Goal: Find specific page/section: Locate a particular part of the current website

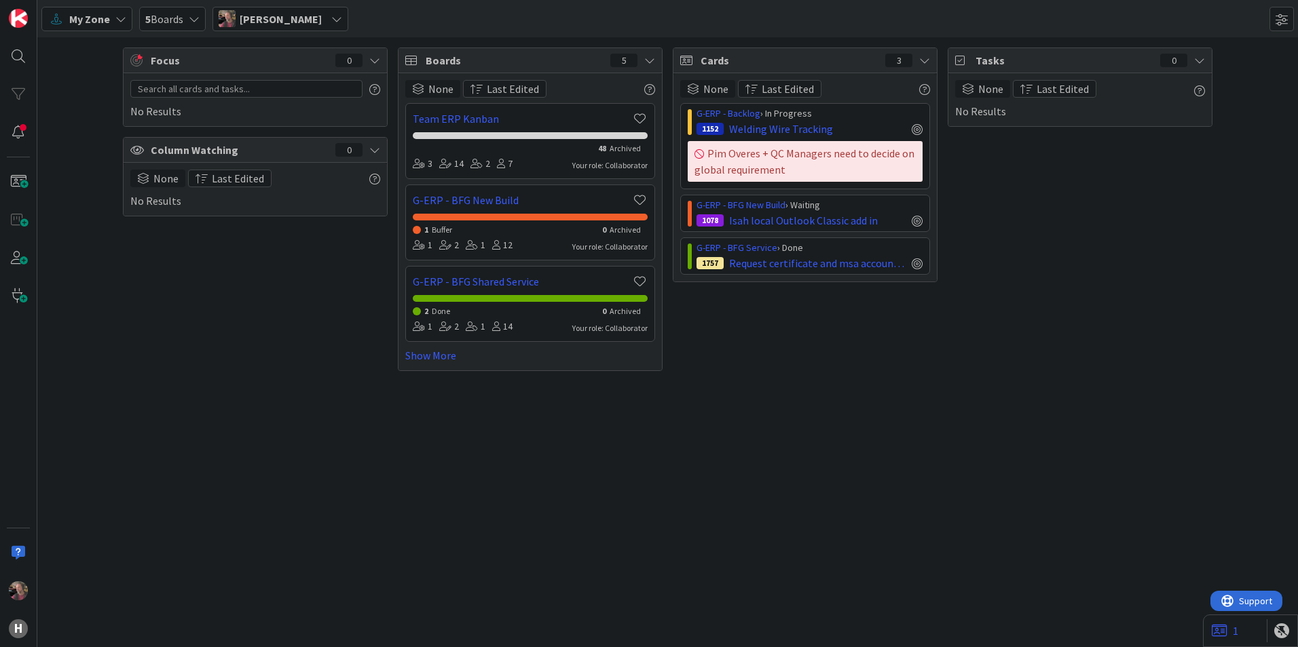
click at [193, 14] on icon at bounding box center [194, 19] width 11 height 11
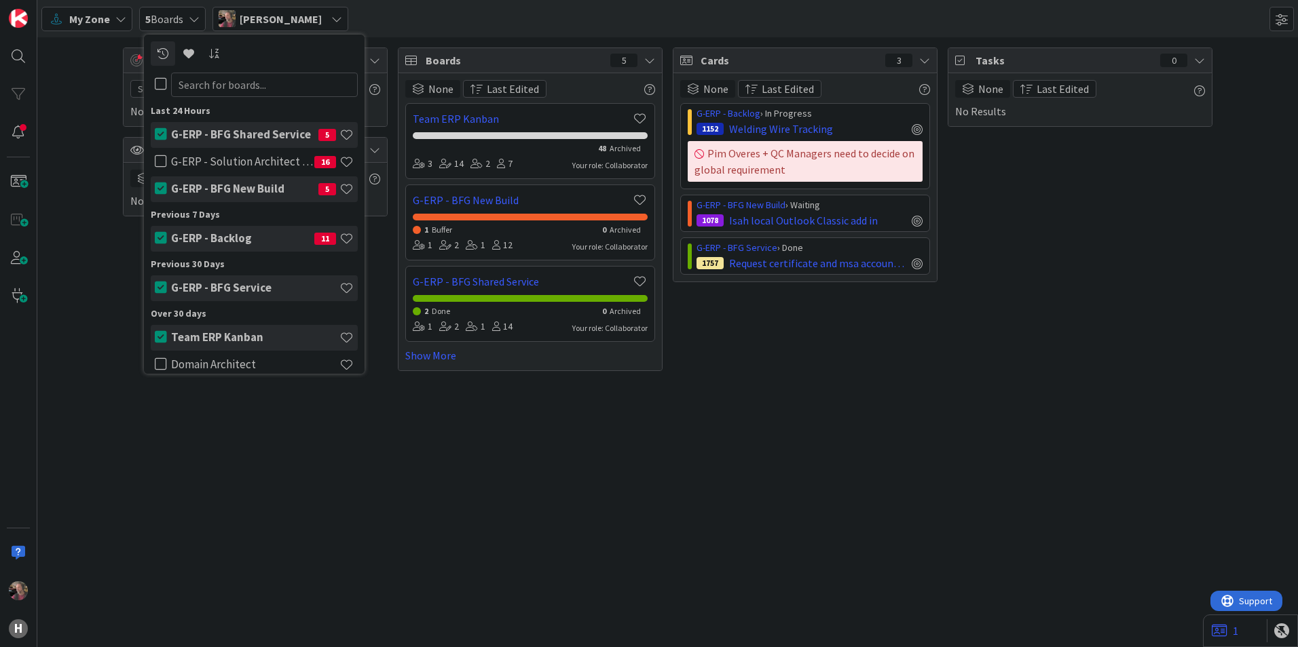
click at [212, 243] on h4 "G-ERP - Backlog" at bounding box center [242, 238] width 143 height 14
click at [209, 233] on h4 "G-ERP - Backlog" at bounding box center [242, 238] width 143 height 14
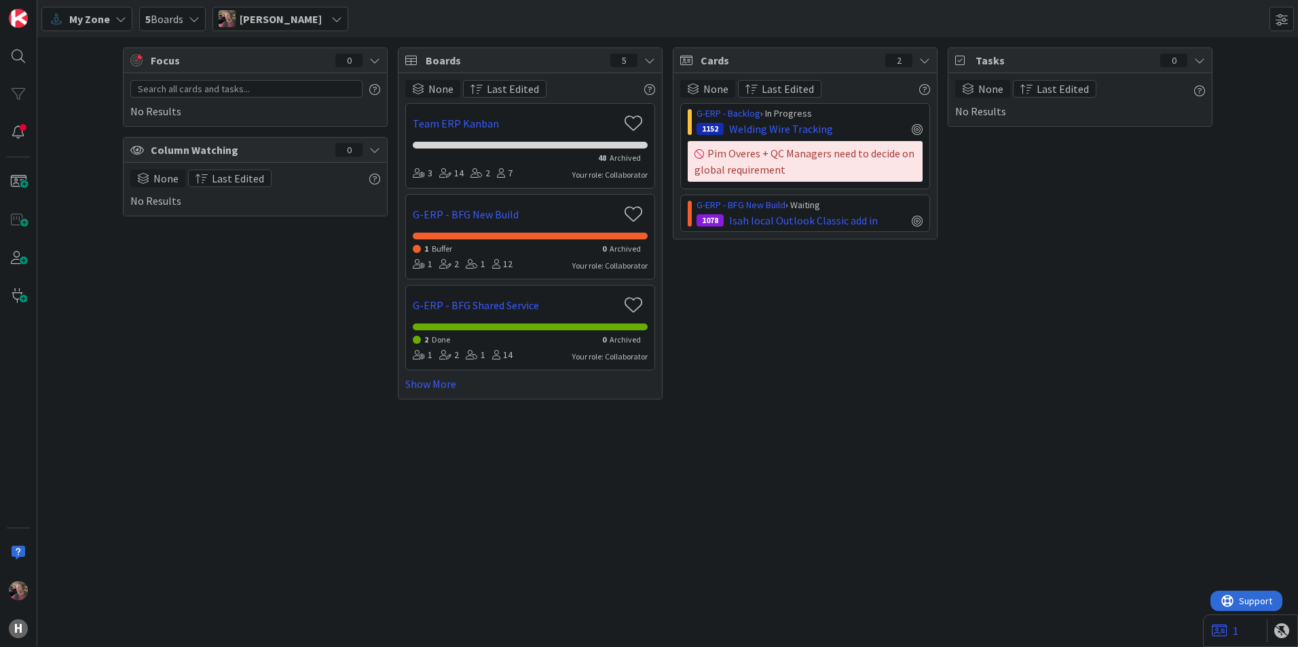
click at [179, 18] on span "5 Boards" at bounding box center [164, 19] width 38 height 16
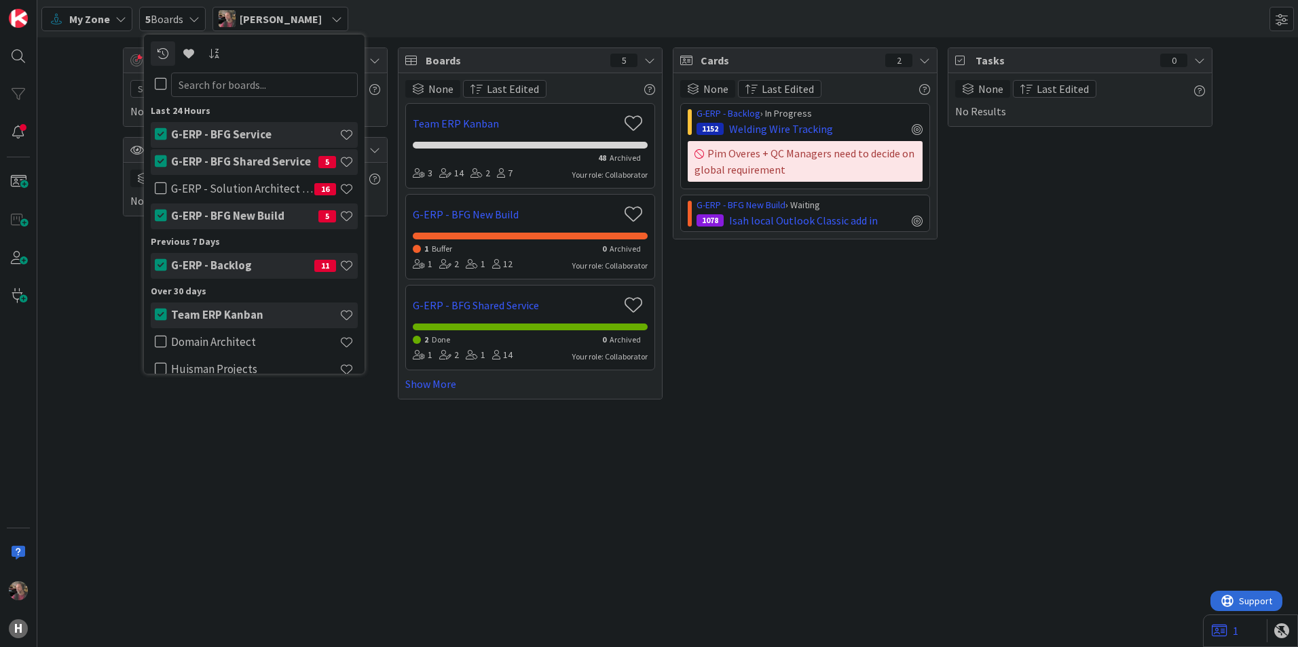
click at [233, 261] on h4 "G-ERP - Backlog" at bounding box center [242, 266] width 143 height 14
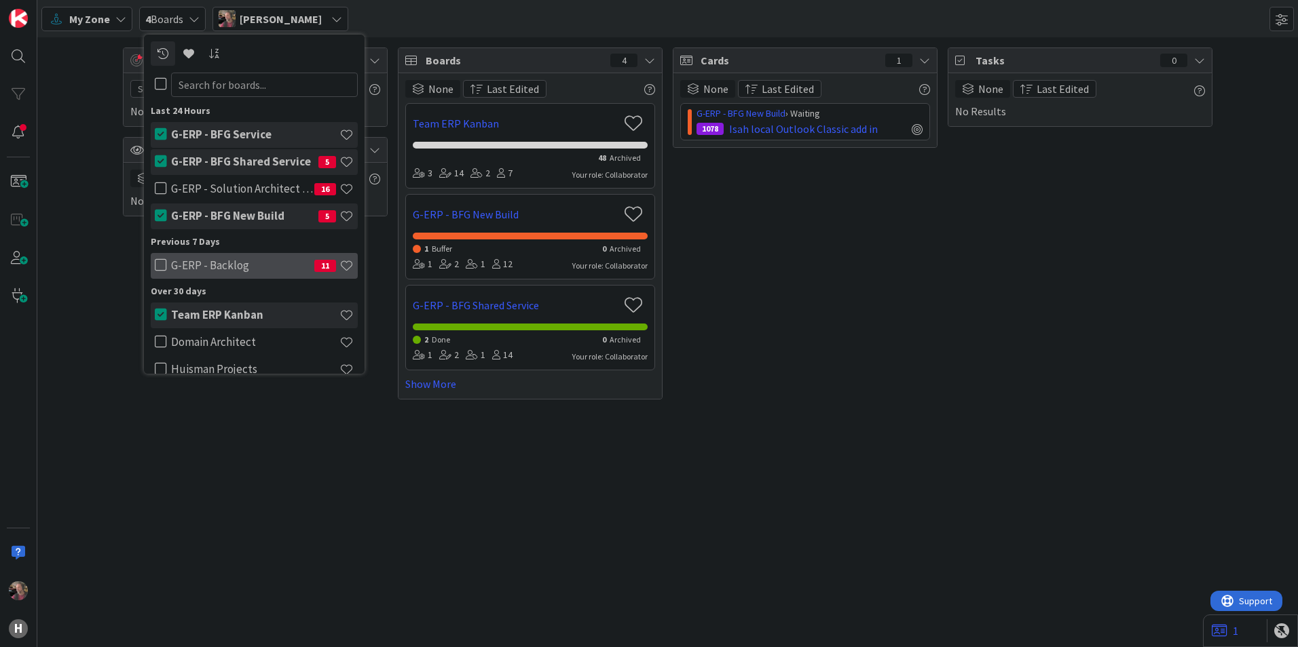
click at [178, 267] on h4 "G-ERP - Backlog" at bounding box center [242, 266] width 143 height 14
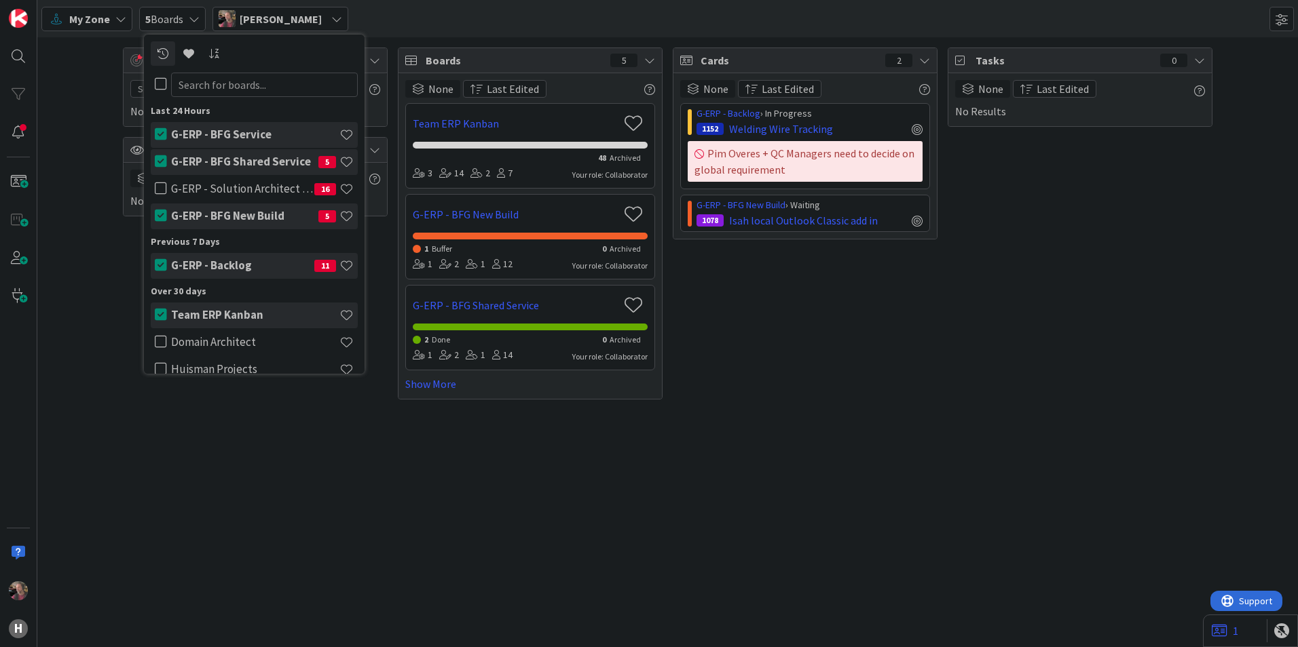
click at [226, 455] on div "Focus 0 No Results Column Watching 0 None Last Edited No Results Boards 5 None …" at bounding box center [667, 342] width 1260 height 610
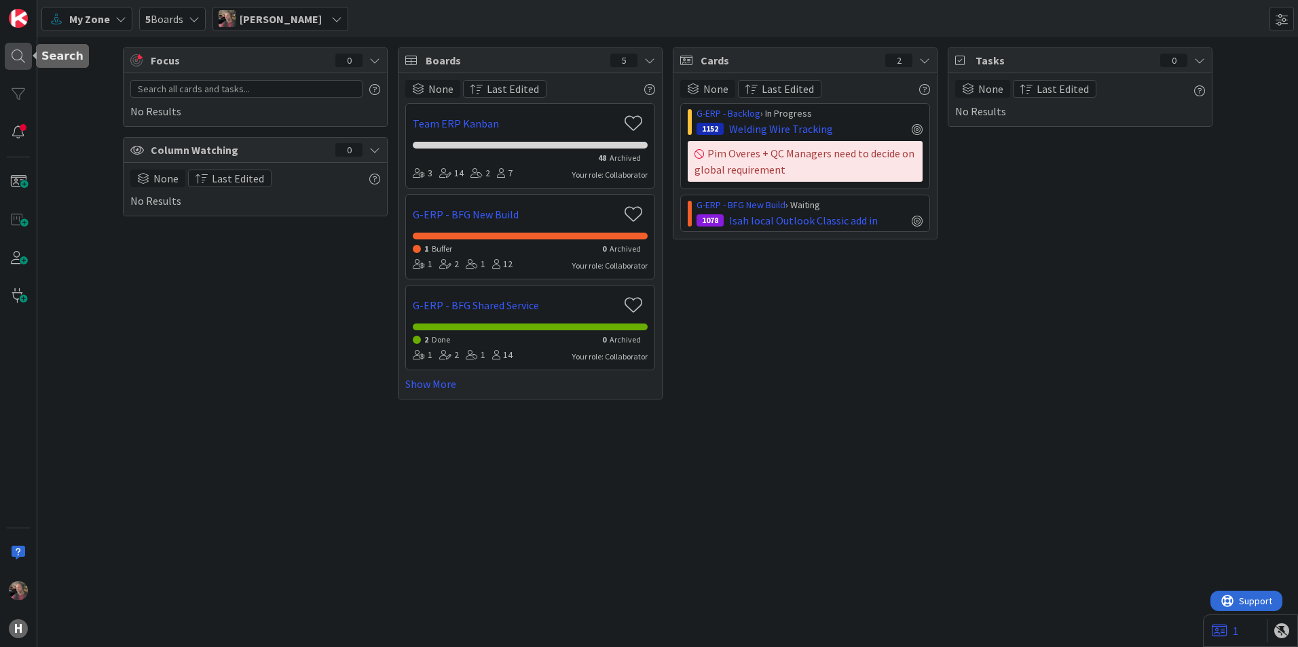
click at [18, 56] on div at bounding box center [18, 56] width 27 height 27
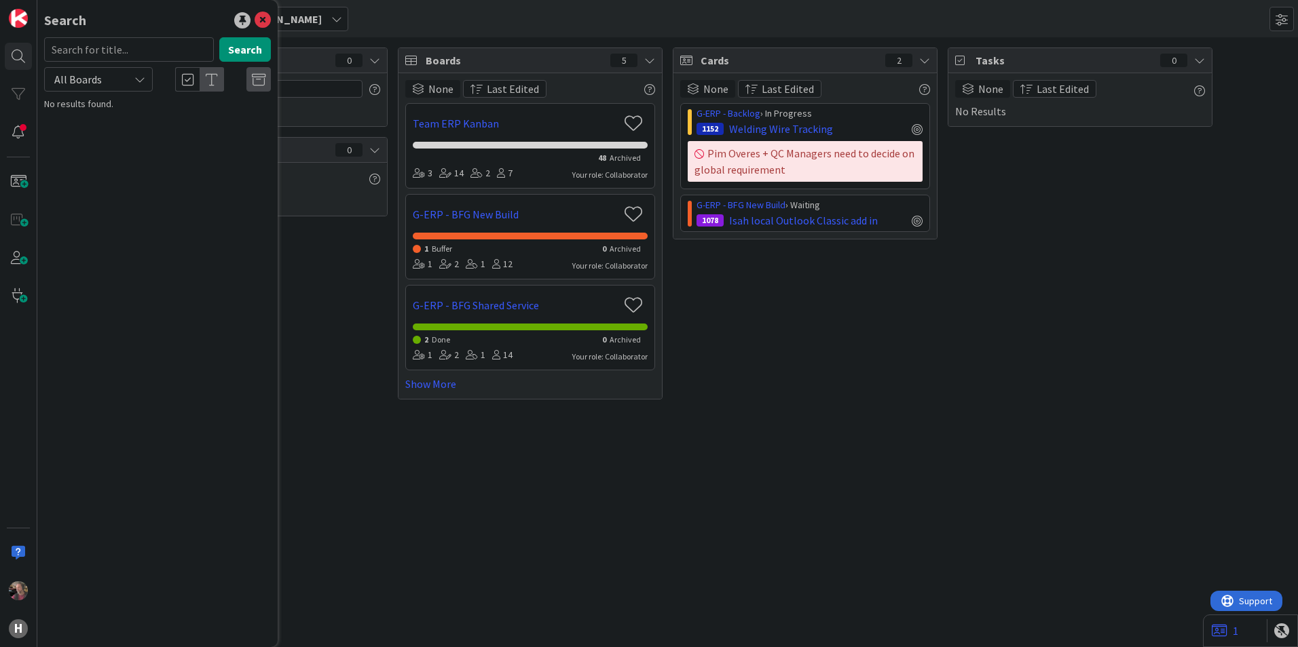
click at [144, 54] on input "text" at bounding box center [129, 49] width 170 height 24
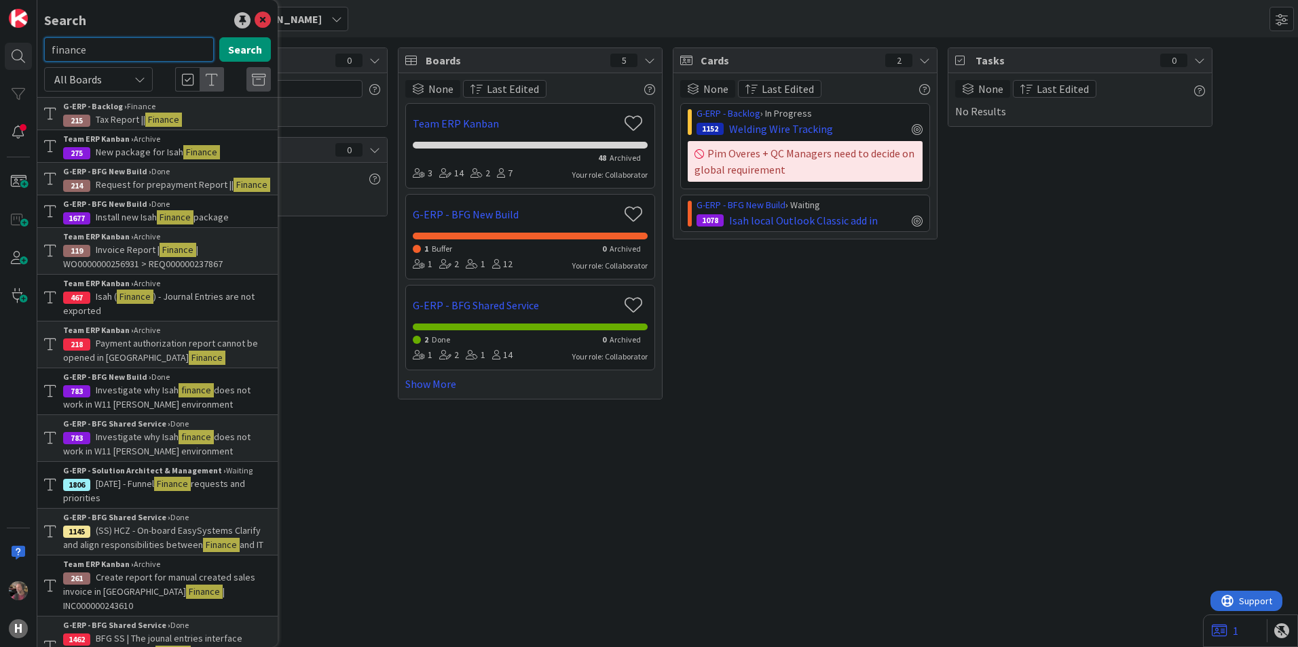
click at [121, 54] on input "finance" at bounding box center [129, 49] width 170 height 24
type input "finance api"
click at [249, 49] on button "Search" at bounding box center [245, 49] width 52 height 24
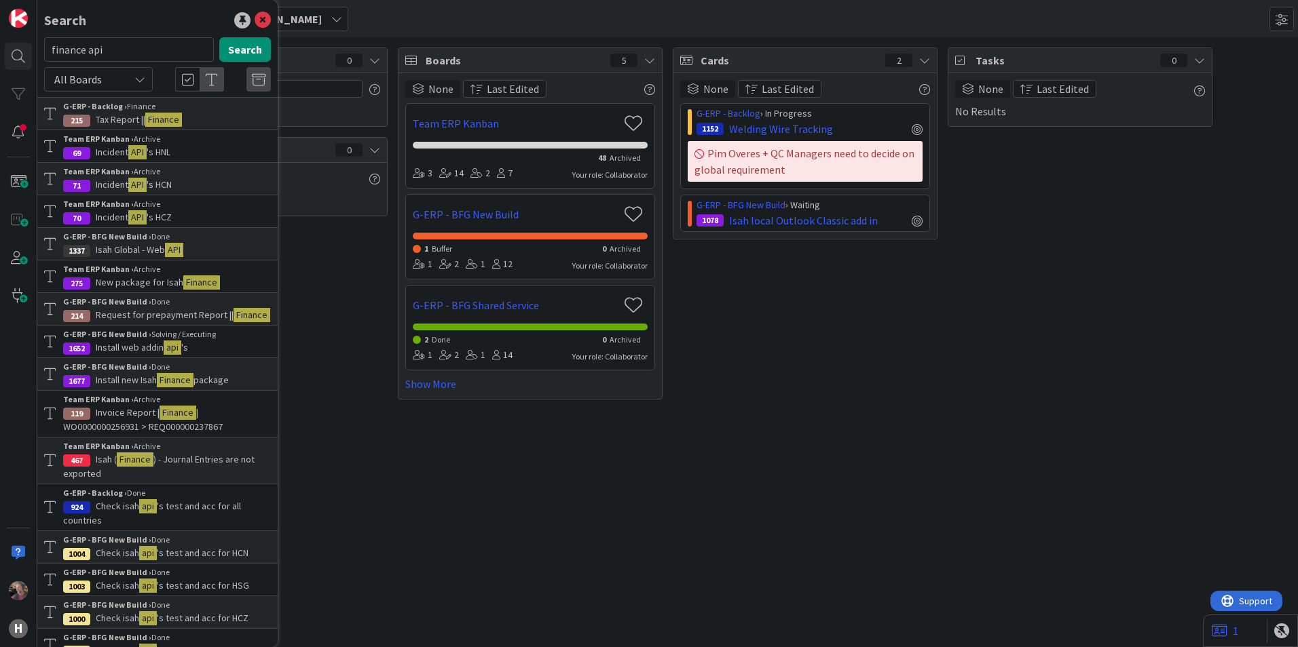
click at [126, 79] on div "All Boards" at bounding box center [98, 79] width 109 height 24
click at [98, 107] on span "All Boards" at bounding box center [122, 111] width 141 height 20
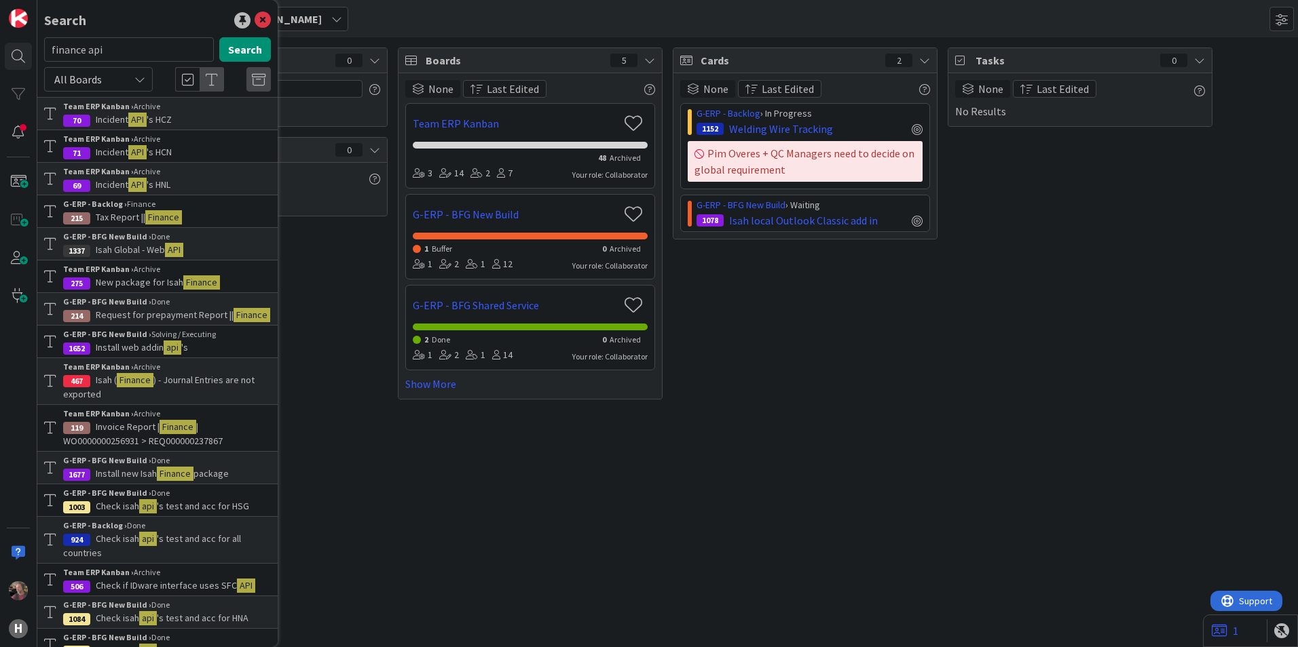
click at [338, 286] on div "Focus 0 No Results Column Watching 0 None Last Edited No Results" at bounding box center [255, 224] width 265 height 352
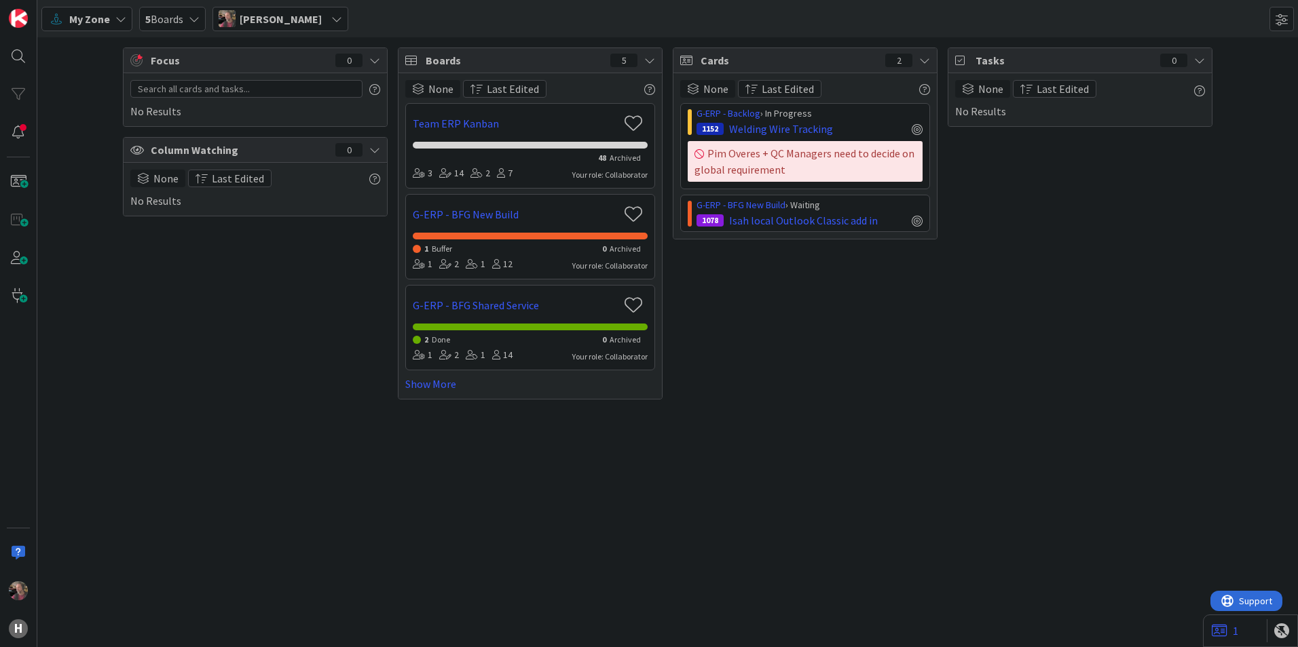
click at [178, 18] on span "5 Boards" at bounding box center [164, 19] width 38 height 16
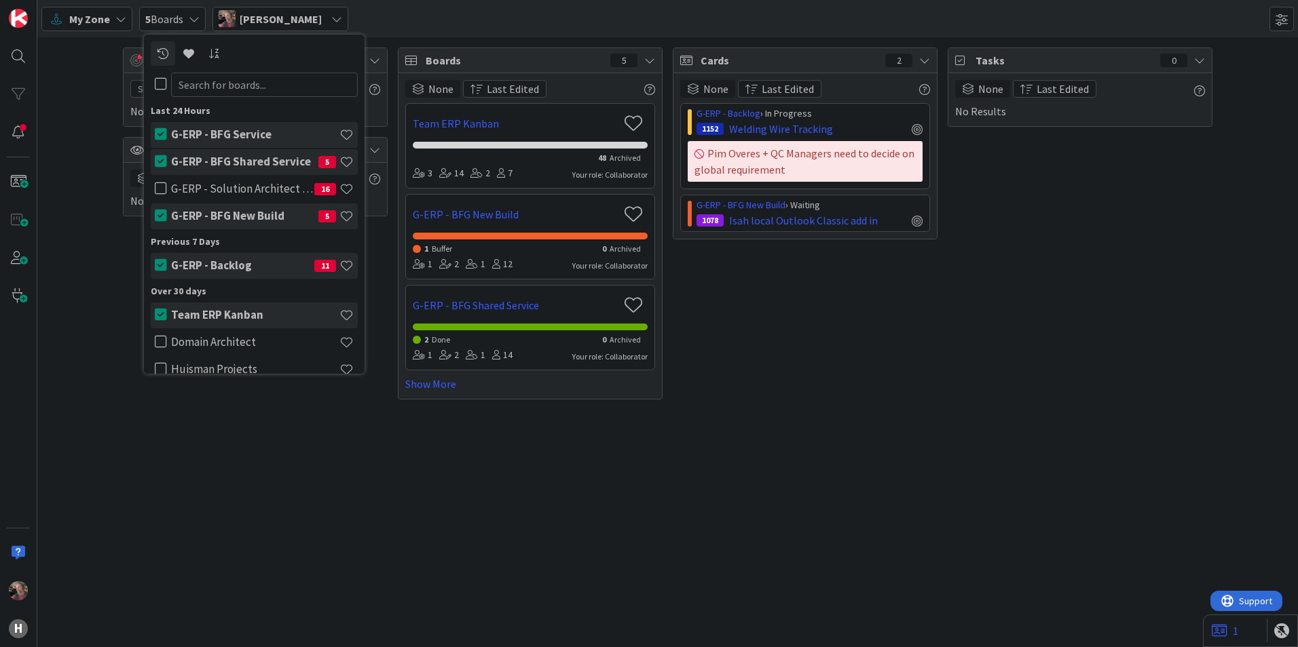
click at [275, 263] on h4 "G-ERP - Backlog" at bounding box center [242, 266] width 143 height 14
click at [279, 263] on h4 "G-ERP - Backlog" at bounding box center [242, 266] width 143 height 14
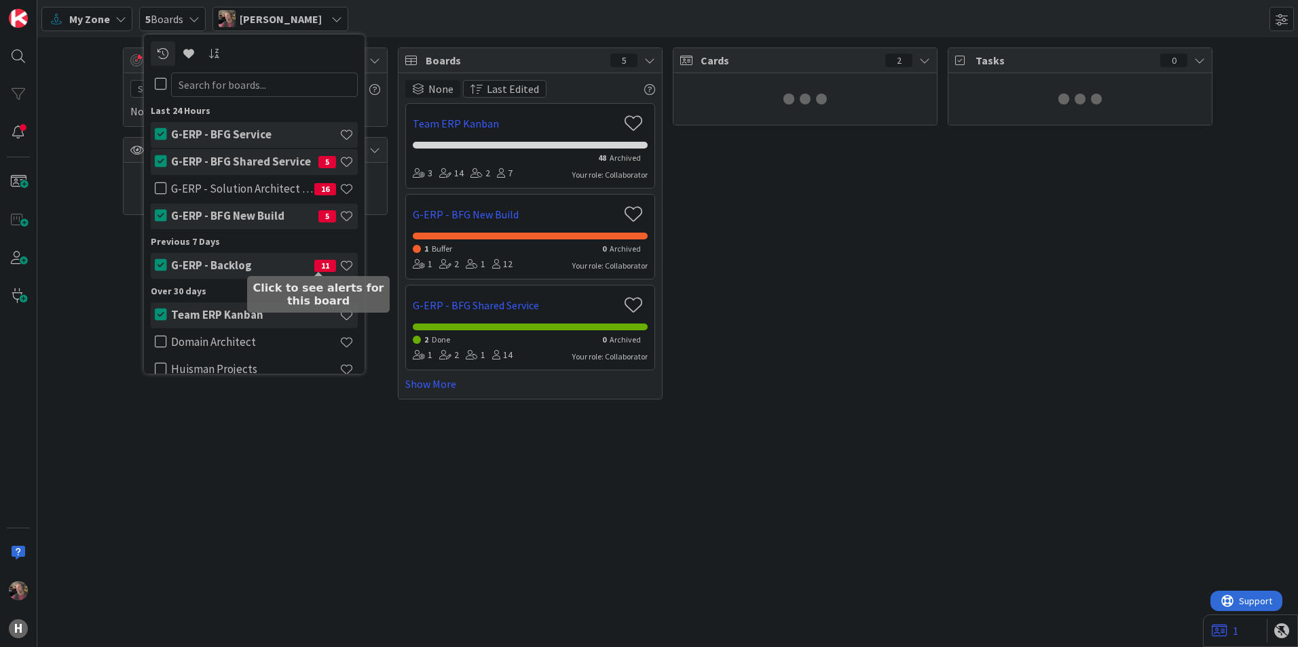
click at [320, 265] on span "11" at bounding box center [325, 266] width 22 height 12
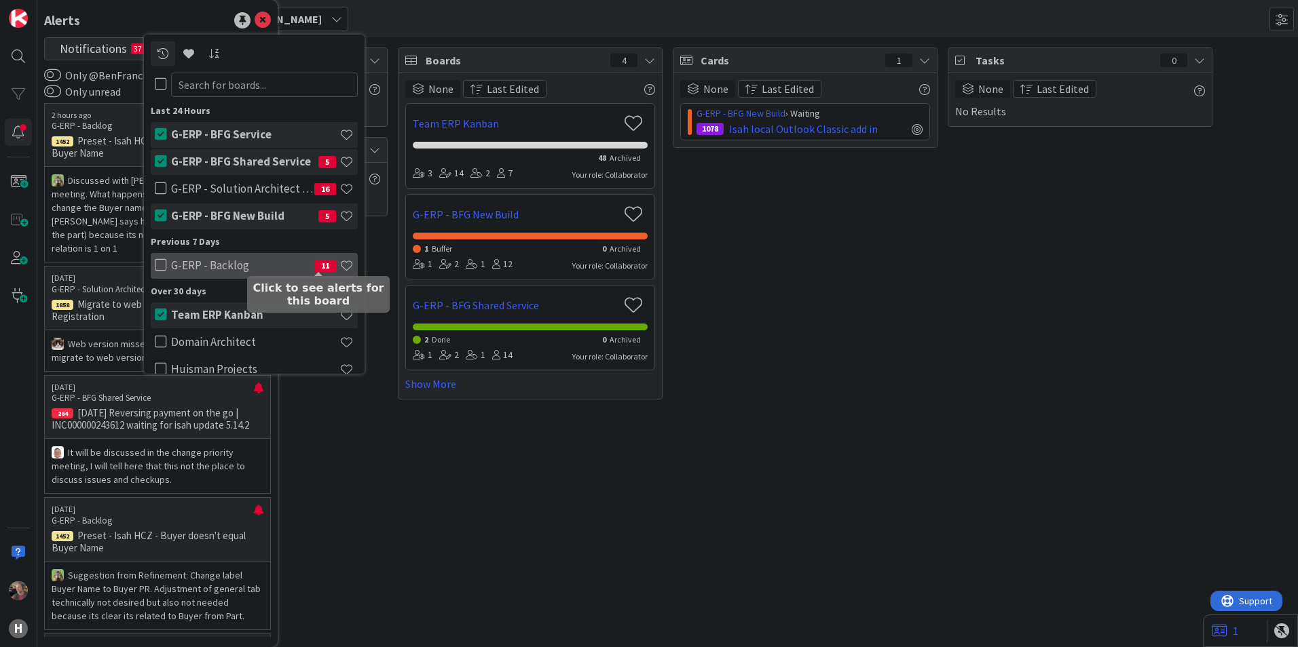
click at [314, 263] on span "11" at bounding box center [325, 266] width 22 height 12
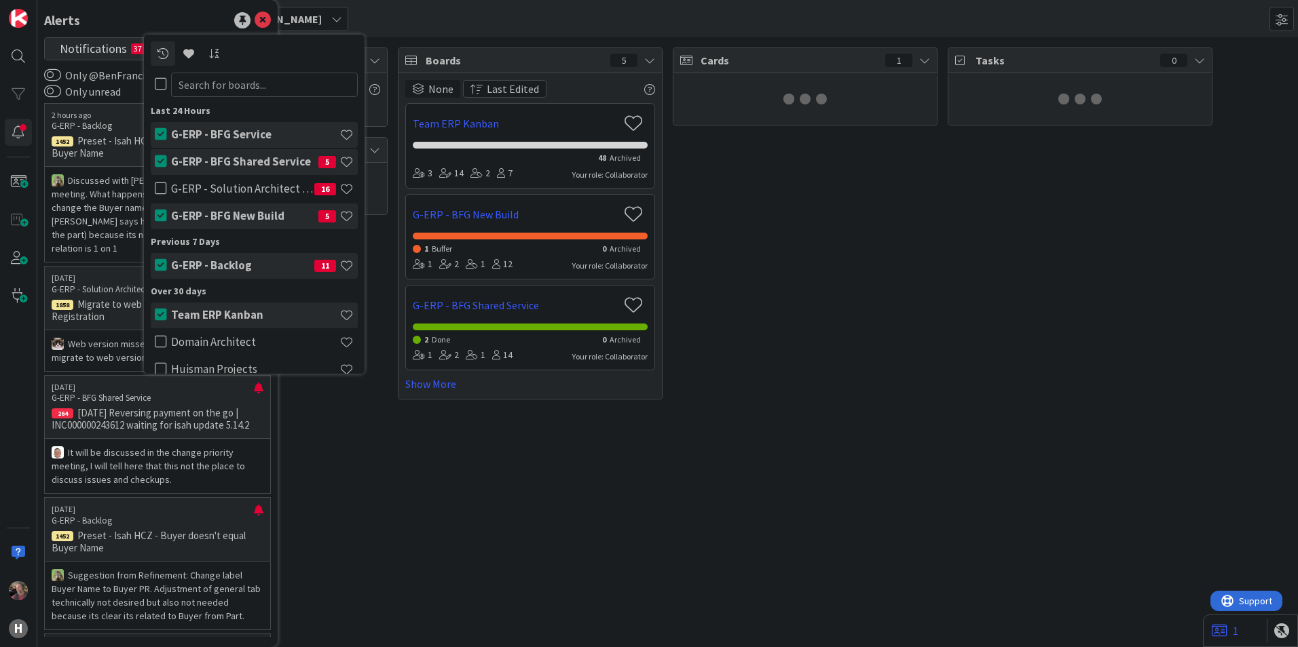
click at [398, 464] on div "Focus 0 No Results Column Watching 0 Boards 5 None Last Edited Team ERP Kanban …" at bounding box center [667, 342] width 1260 height 610
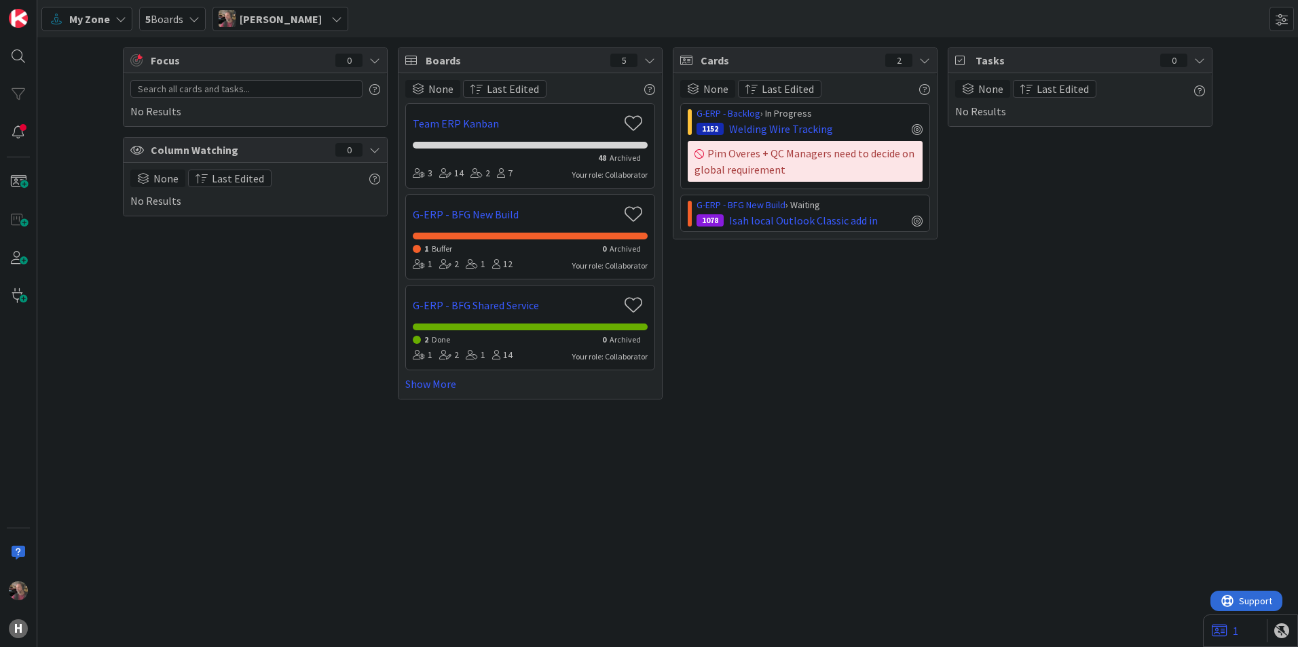
click at [165, 22] on span "5 Boards" at bounding box center [164, 19] width 38 height 16
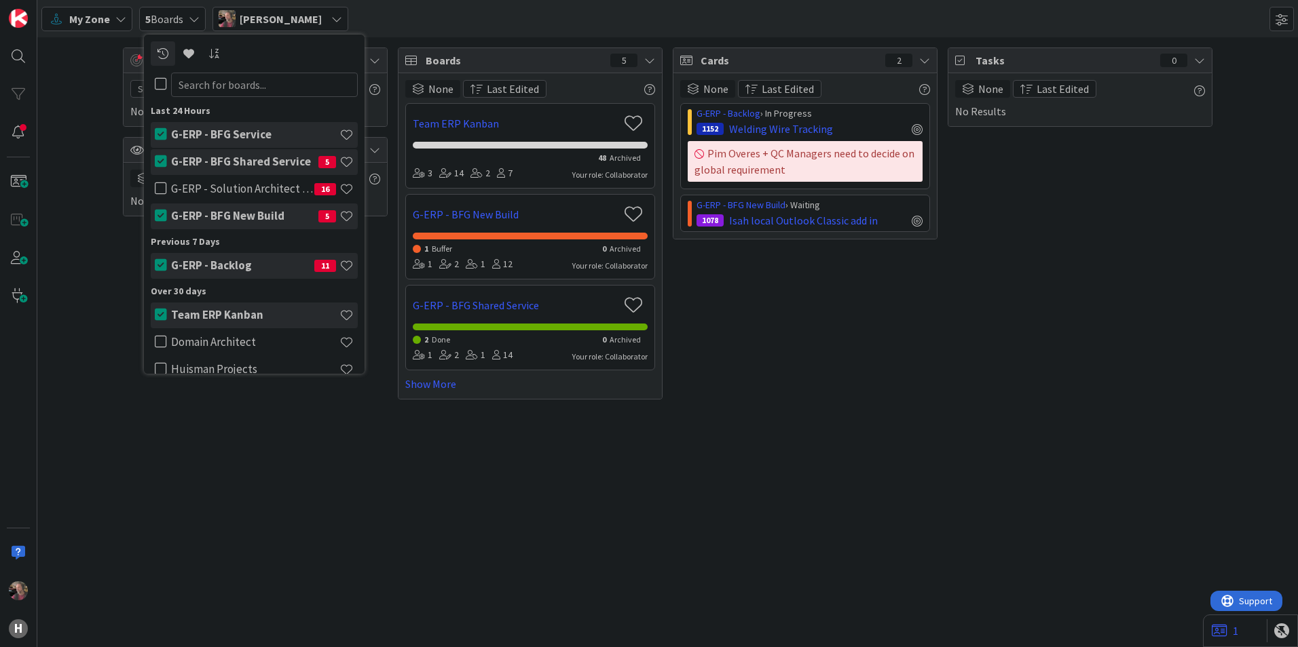
click at [256, 263] on h4 "G-ERP - Backlog" at bounding box center [242, 266] width 143 height 14
click at [259, 263] on h4 "G-ERP - Backlog" at bounding box center [242, 266] width 143 height 14
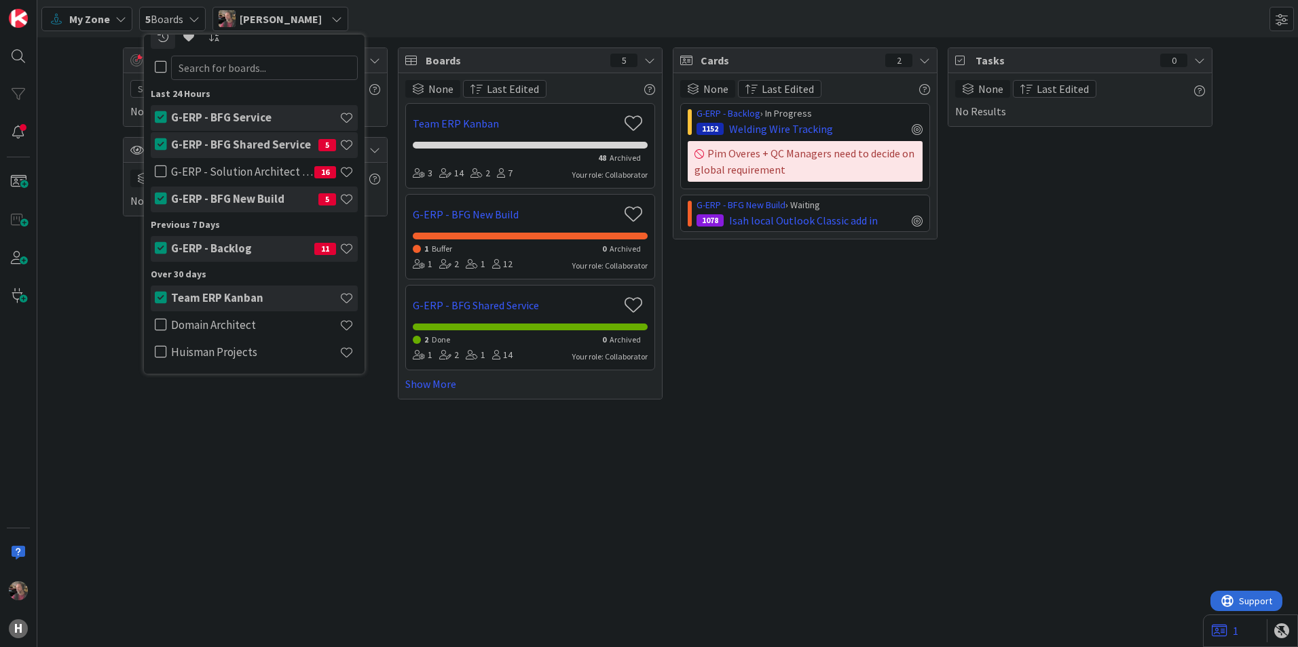
click at [371, 540] on div "Focus 0 No Results Column Watching 0 None Last Edited No Results Boards 5 None …" at bounding box center [667, 342] width 1260 height 610
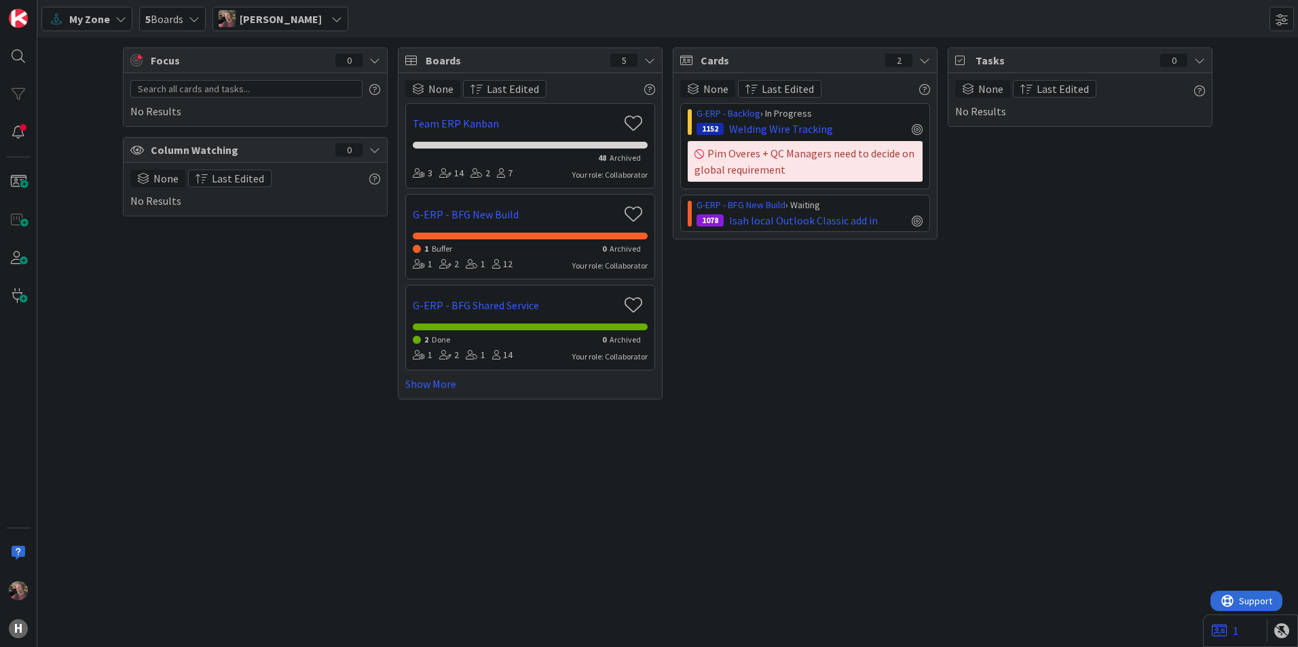
click at [454, 56] on span "Boards" at bounding box center [515, 60] width 178 height 16
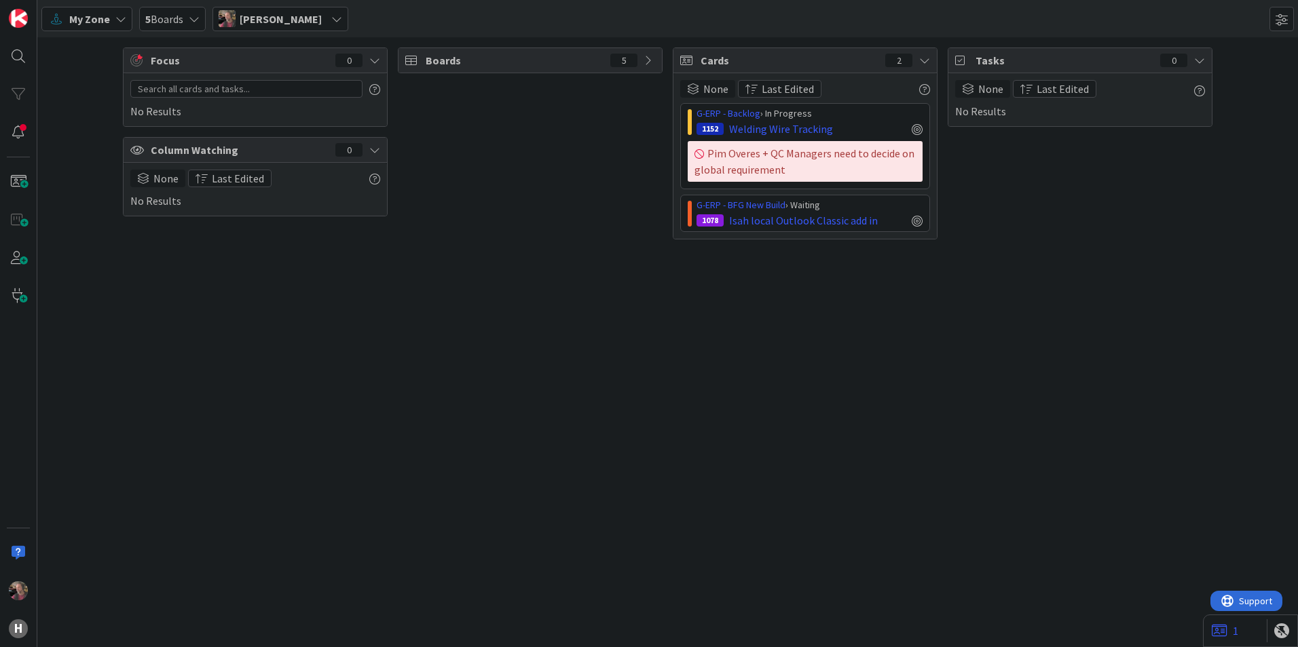
click at [481, 54] on span "Boards" at bounding box center [515, 60] width 178 height 16
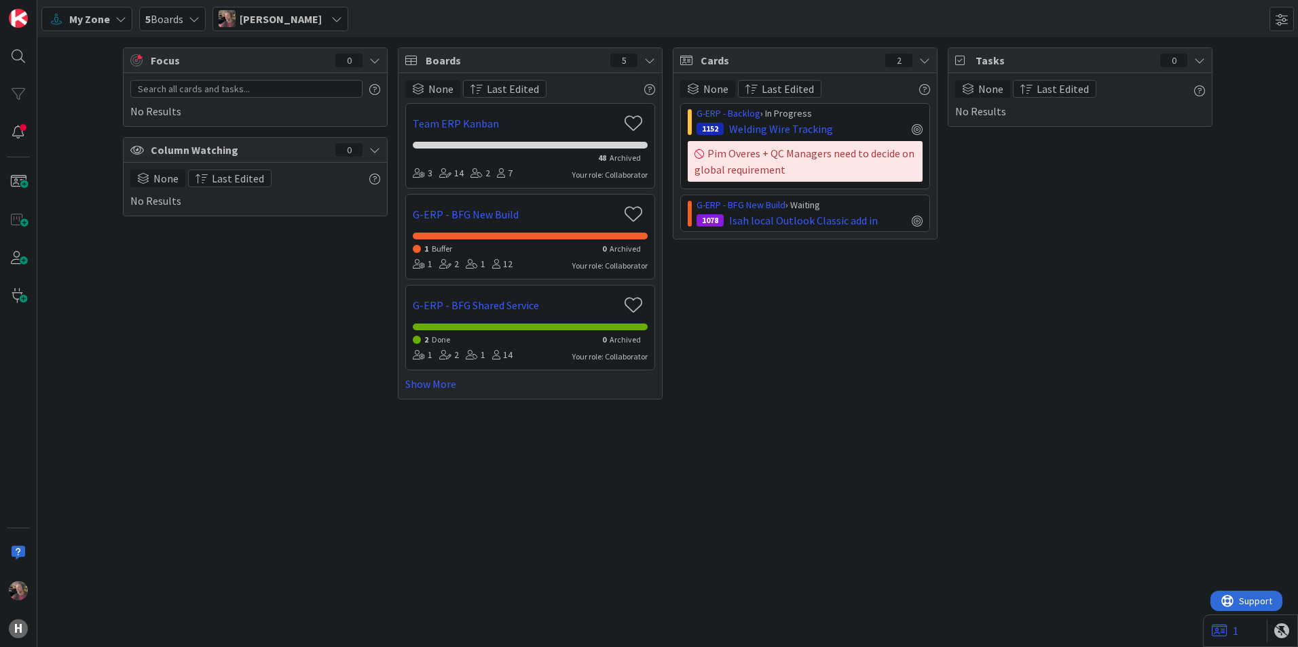
click at [98, 18] on span "My Zone" at bounding box center [89, 19] width 41 height 16
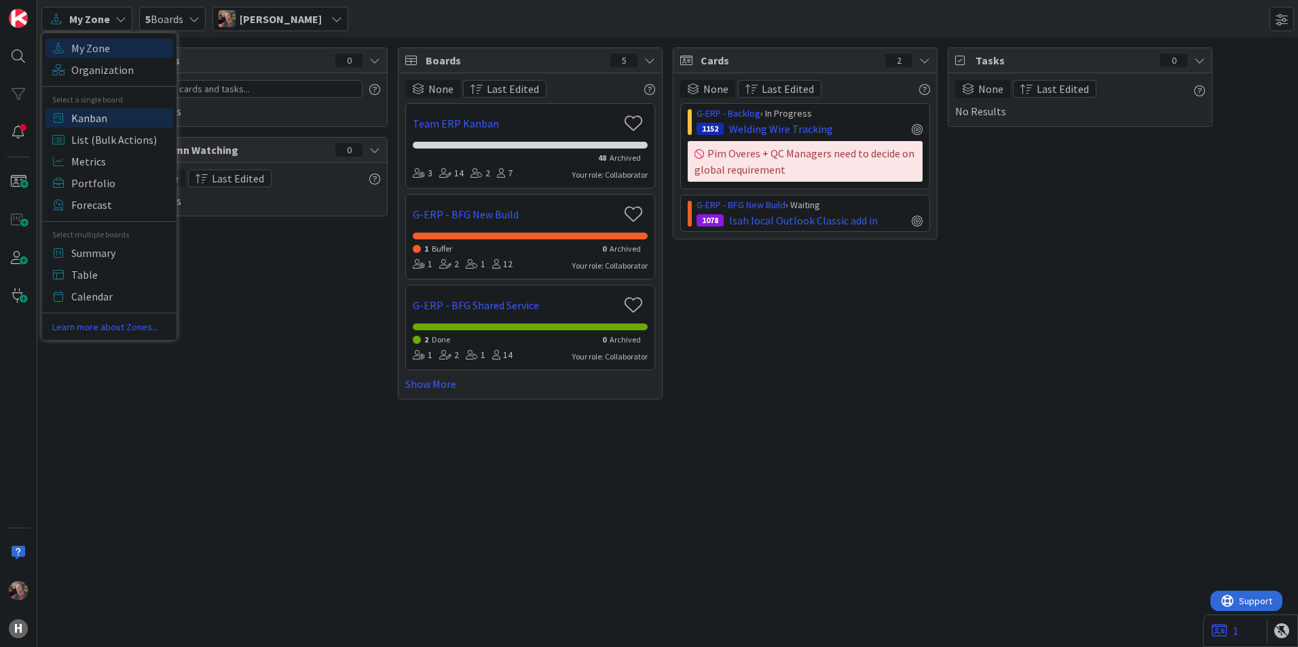
click at [105, 117] on span "Kanban" at bounding box center [120, 118] width 98 height 20
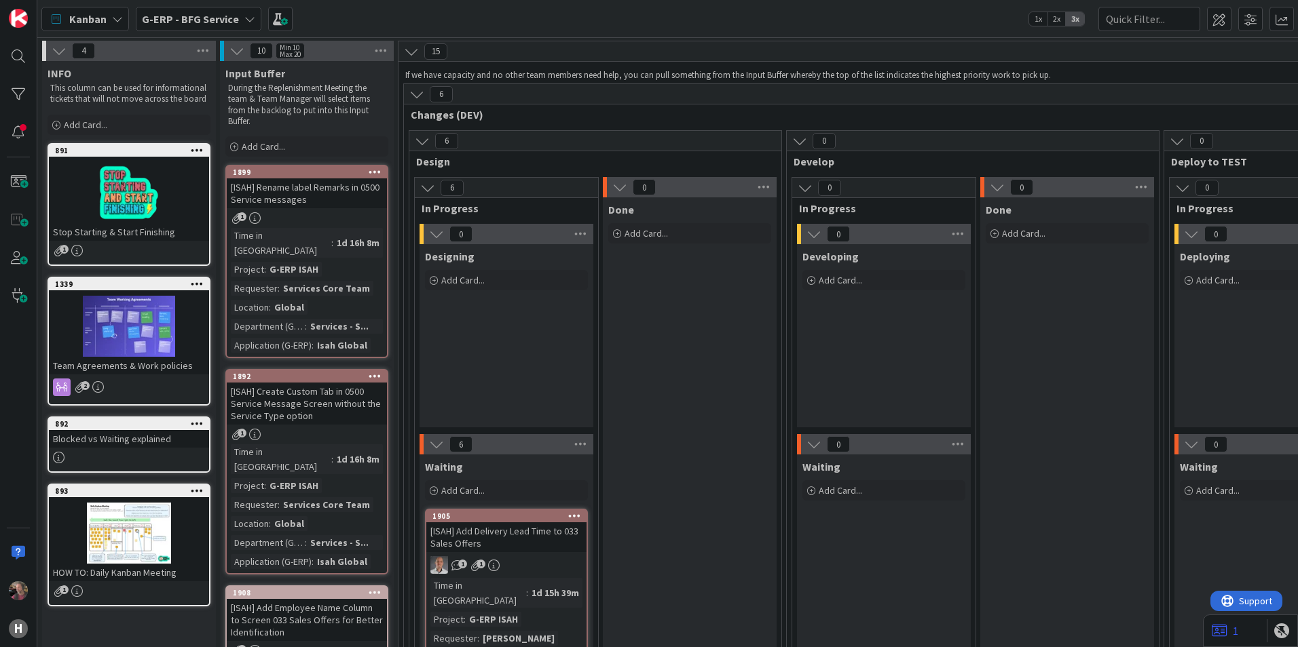
click at [211, 18] on b "G-ERP - BFG Service" at bounding box center [190, 19] width 97 height 14
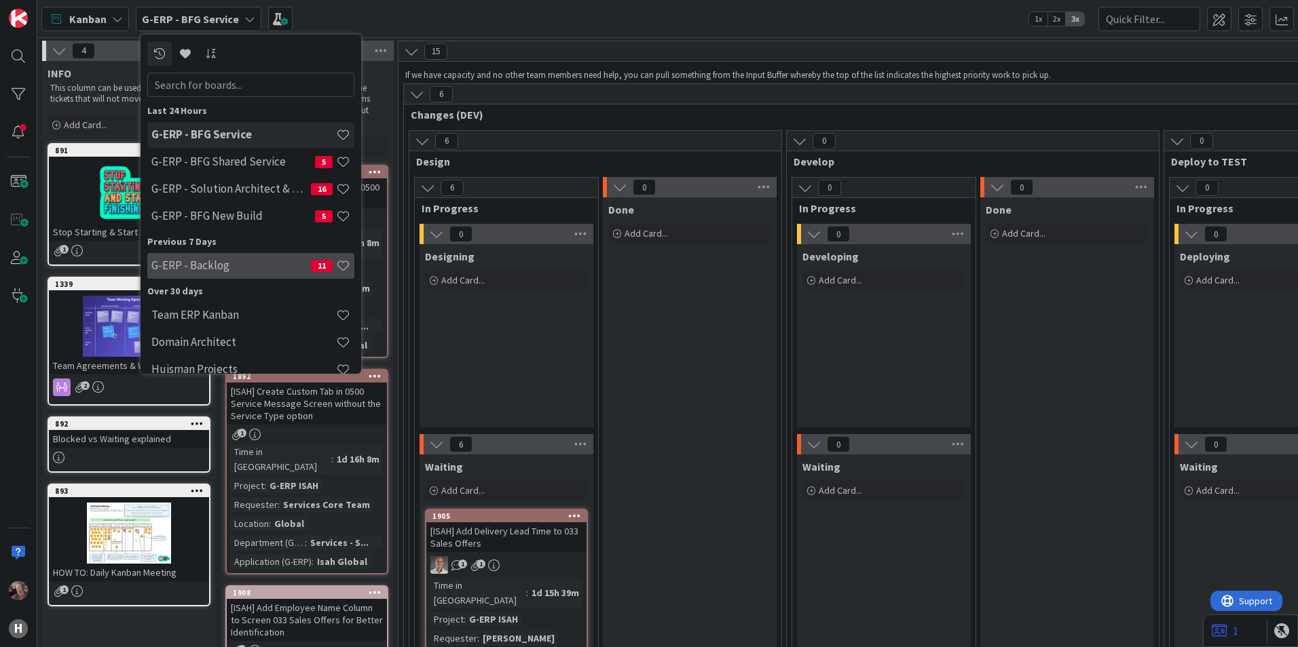
click at [231, 265] on h4 "G-ERP - Backlog" at bounding box center [230, 266] width 159 height 14
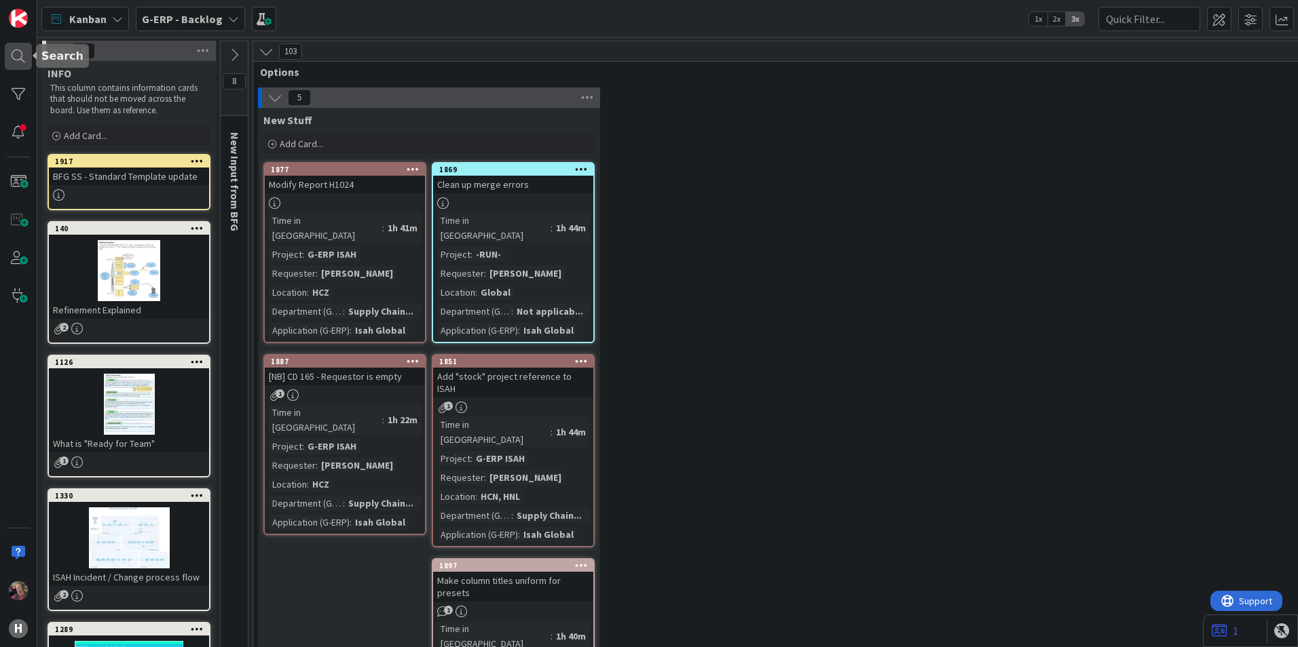
click at [22, 60] on div at bounding box center [18, 56] width 27 height 27
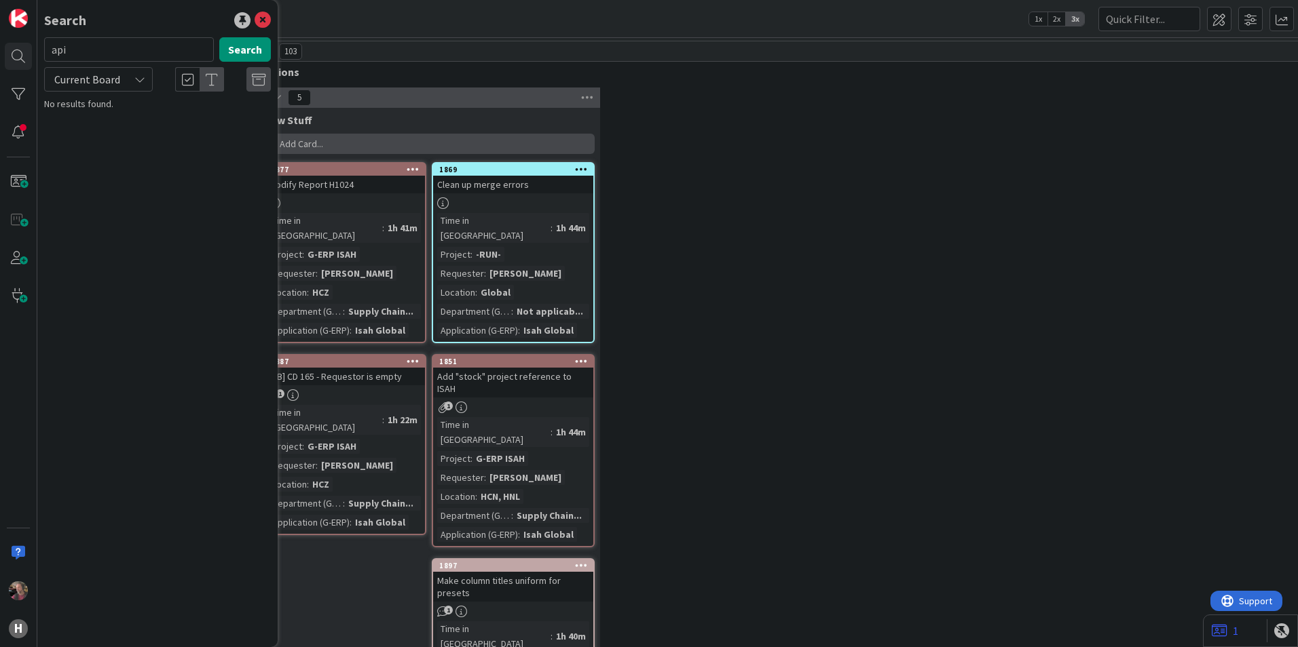
type input "api"
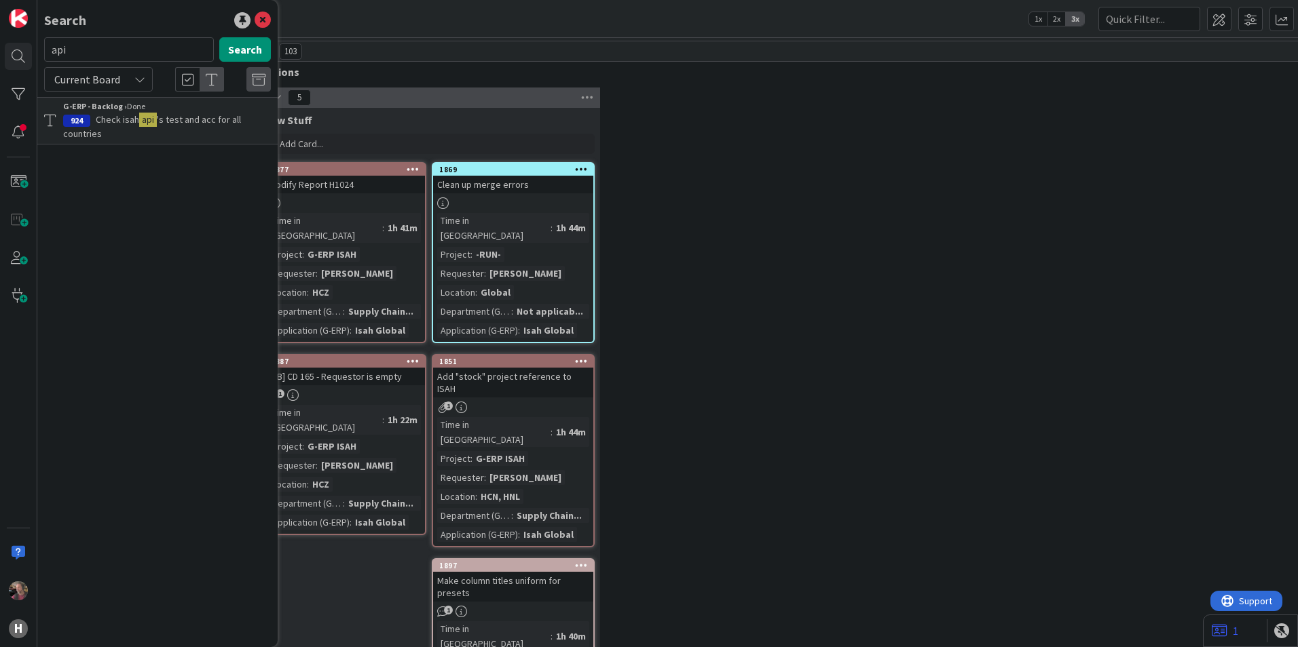
click at [231, 126] on p "Check isah api 's test and acc for all countries" at bounding box center [167, 127] width 208 height 29
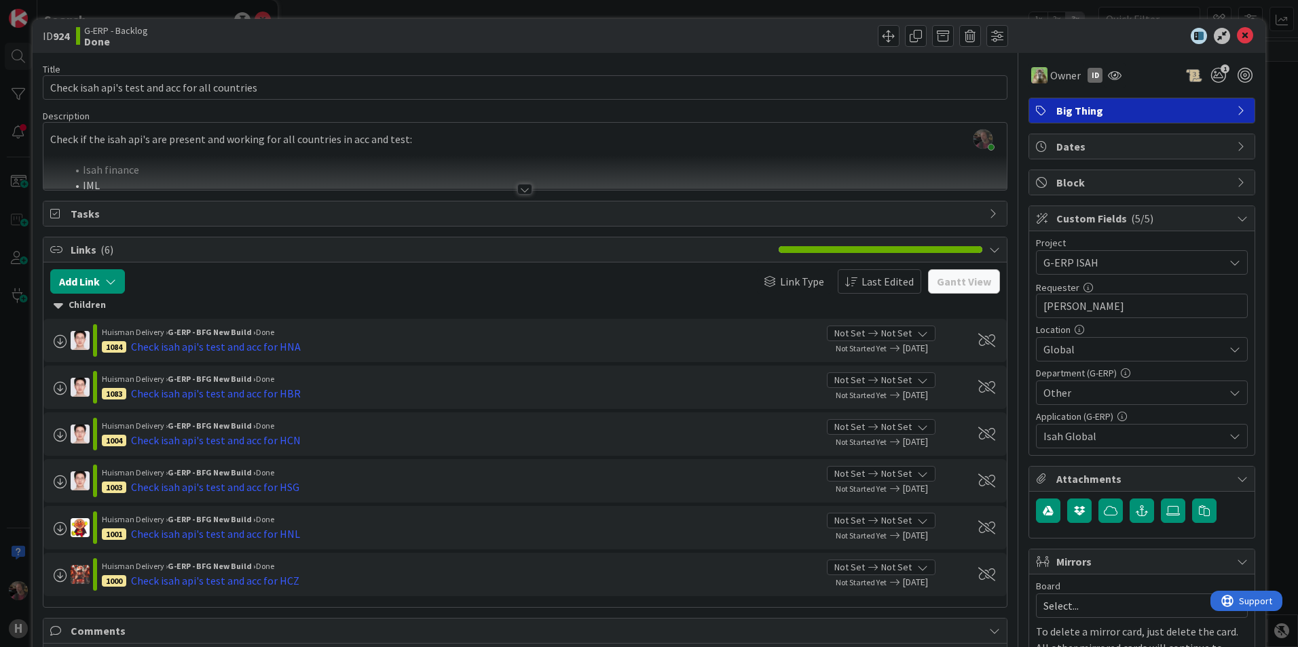
click at [525, 188] on div at bounding box center [524, 189] width 15 height 11
